Goal: Information Seeking & Learning: Find specific fact

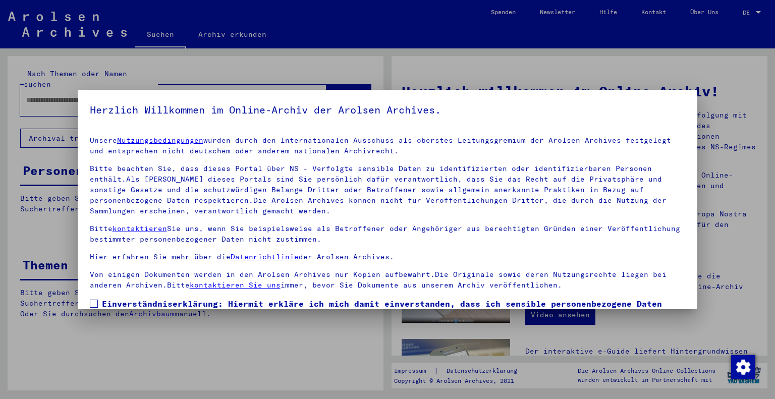
click at [153, 307] on span "Einverständniserklärung: Hiermit erkläre ich mich damit einverstanden, dass ich…" at bounding box center [394, 322] width 584 height 48
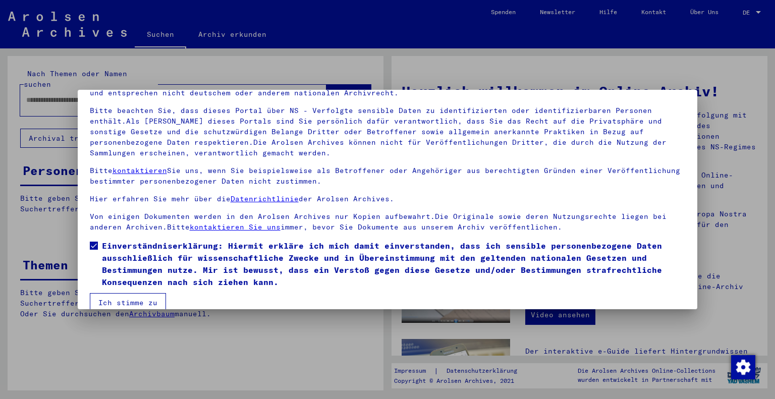
scroll to position [73, 0]
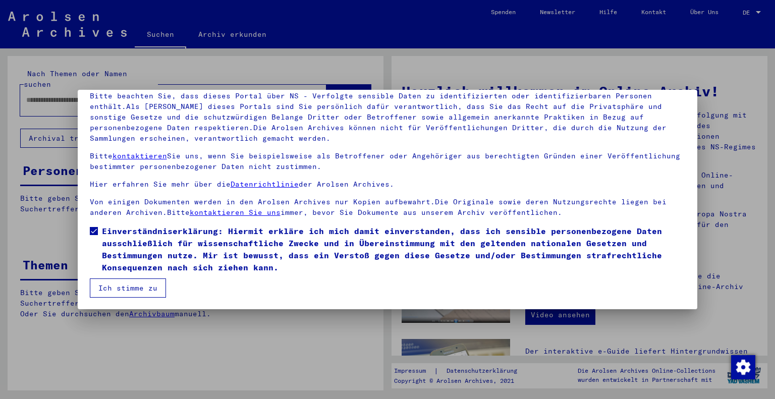
click at [142, 289] on button "Ich stimme zu" at bounding box center [128, 288] width 76 height 19
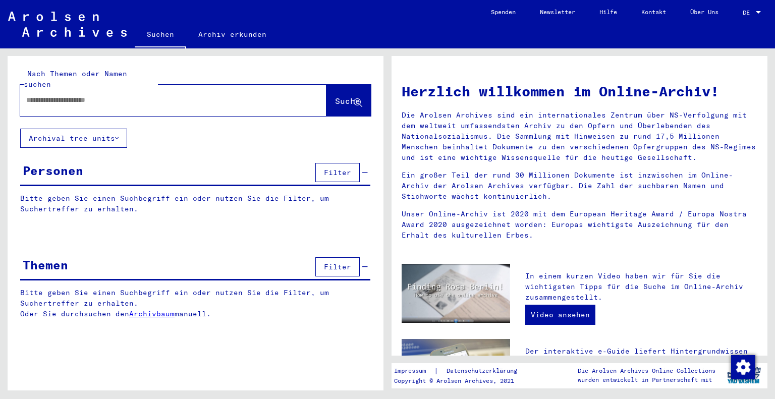
click at [245, 95] on input "text" at bounding box center [161, 100] width 270 height 11
paste input "********"
type input "********"
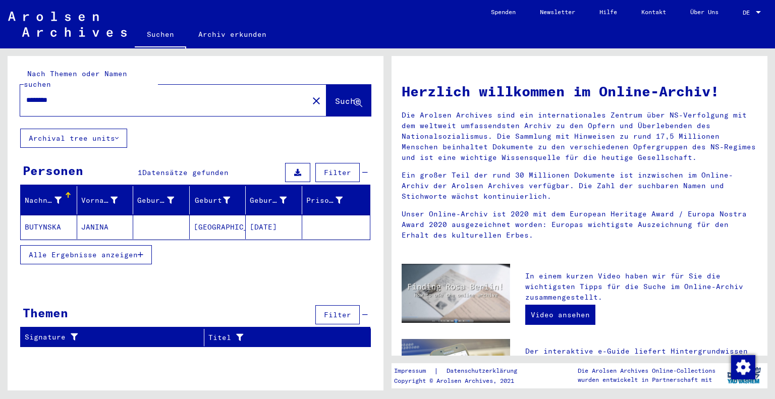
click at [97, 223] on mat-cell "JANINA" at bounding box center [105, 227] width 57 height 24
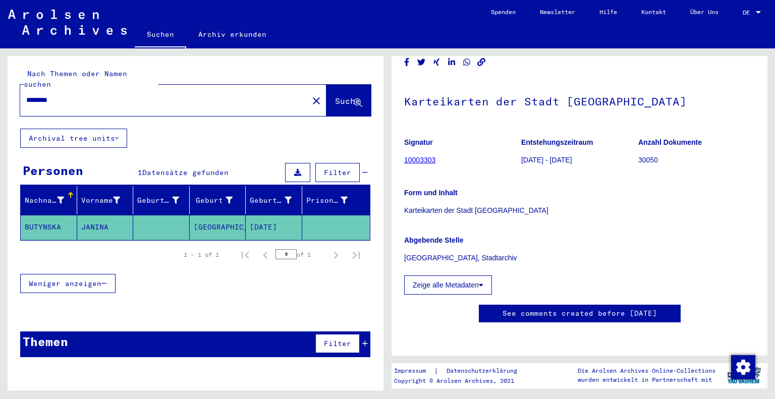
scroll to position [102, 0]
click at [483, 282] on icon at bounding box center [481, 285] width 5 height 7
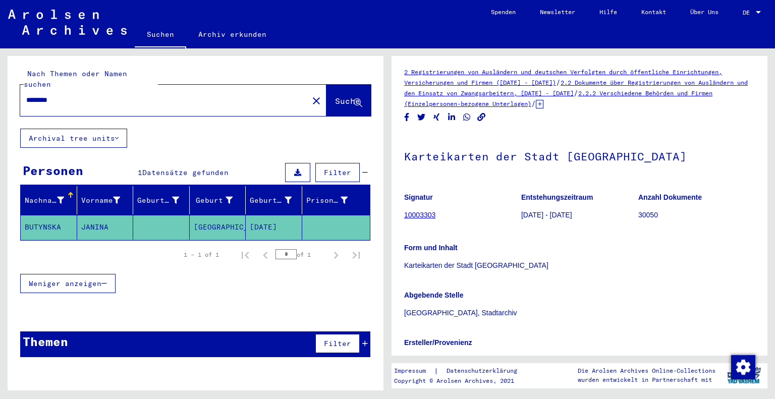
scroll to position [0, 0]
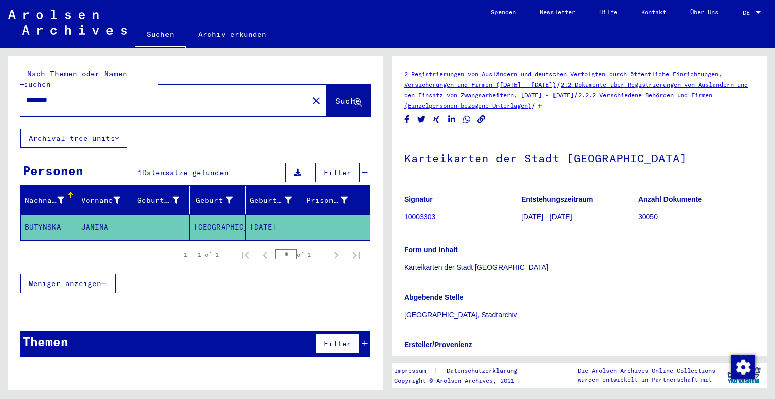
click at [426, 214] on link "10003303" at bounding box center [419, 217] width 31 height 8
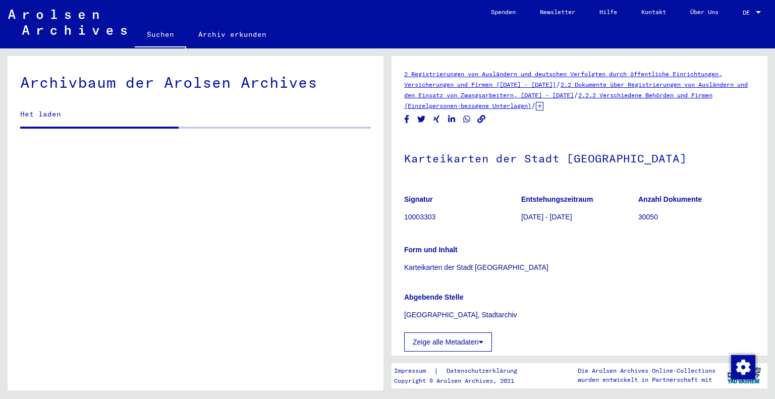
click at [464, 341] on button "Zeige alle Metadaten" at bounding box center [448, 342] width 88 height 19
